Goal: Find specific page/section: Find specific page/section

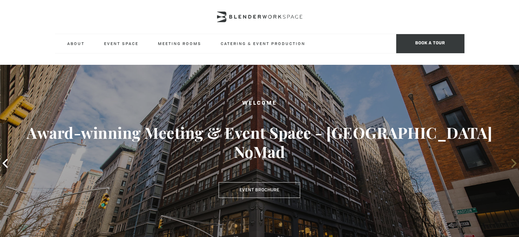
click at [511, 168] on span at bounding box center [513, 163] width 10 height 10
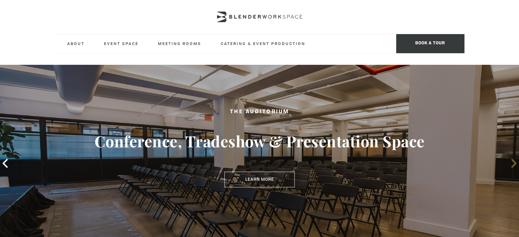
click at [509, 165] on icon at bounding box center [513, 163] width 9 height 9
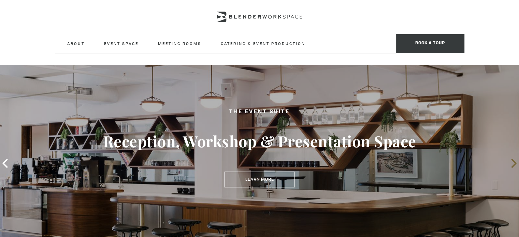
click at [509, 165] on icon at bounding box center [513, 163] width 9 height 9
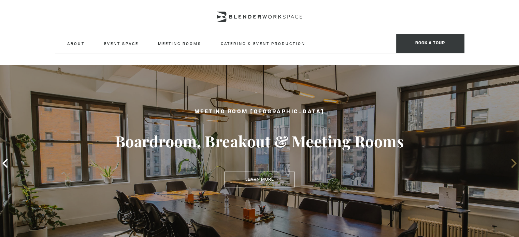
click at [509, 165] on icon at bounding box center [513, 163] width 9 height 9
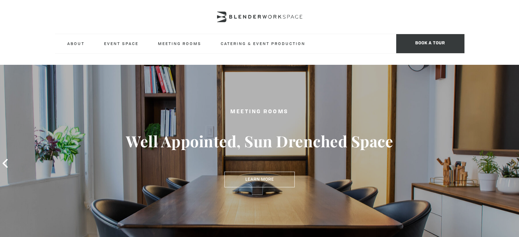
click at [509, 167] on icon at bounding box center [513, 163] width 9 height 9
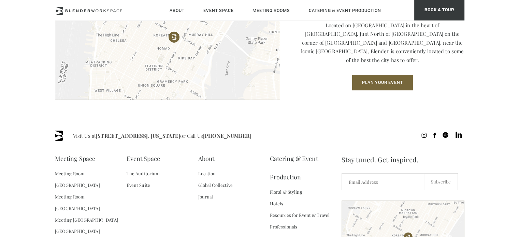
scroll to position [1044, 0]
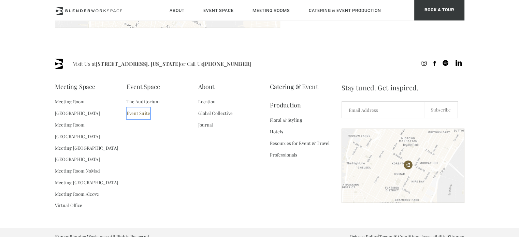
click at [146, 114] on link "Event Suite" at bounding box center [139, 113] width 24 height 12
